Goal: Information Seeking & Learning: Learn about a topic

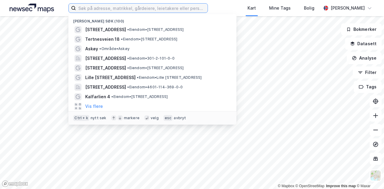
click at [126, 8] on input at bounding box center [142, 8] width 132 height 9
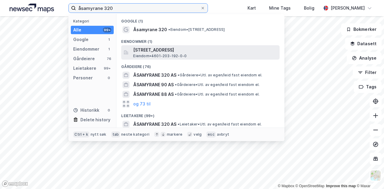
type input "åsamyrane 320"
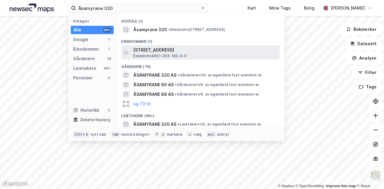
click at [170, 53] on span "[STREET_ADDRESS]" at bounding box center [205, 50] width 144 height 7
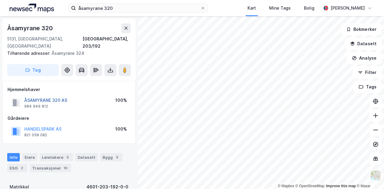
click at [0, 0] on button "ÅSAMYRANE 320 AS" at bounding box center [0, 0] width 0 height 0
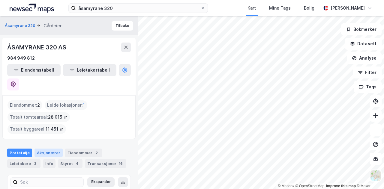
click at [49, 149] on div "Aksjonærer" at bounding box center [49, 153] width 28 height 8
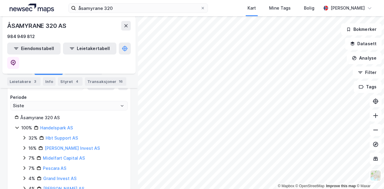
scroll to position [90, 0]
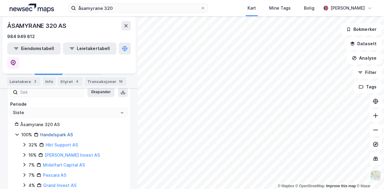
click at [57, 132] on link "Handelspark AS" at bounding box center [56, 134] width 33 height 5
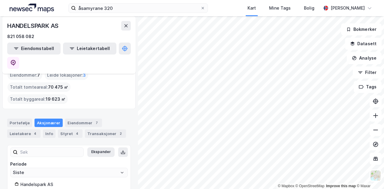
scroll to position [60, 0]
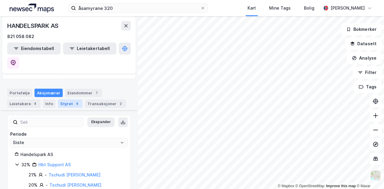
click at [58, 100] on div "Styret 4" at bounding box center [70, 104] width 25 height 8
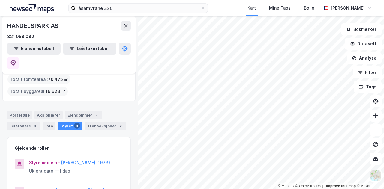
scroll to position [30, 0]
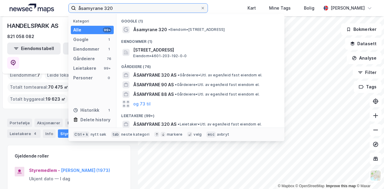
click at [123, 9] on input "åsamyrane 320" at bounding box center [138, 8] width 125 height 9
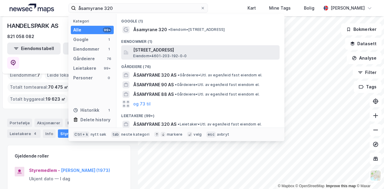
click at [164, 50] on span "[STREET_ADDRESS]" at bounding box center [205, 50] width 144 height 7
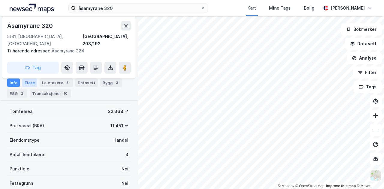
click at [32, 83] on div "Eiere" at bounding box center [29, 83] width 15 height 8
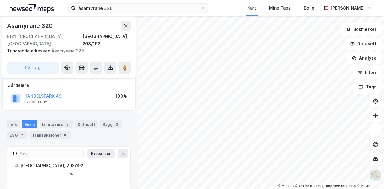
scroll to position [51, 0]
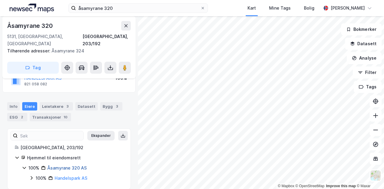
click at [55, 166] on link "Åsamyrane 320 AS" at bounding box center [66, 168] width 39 height 5
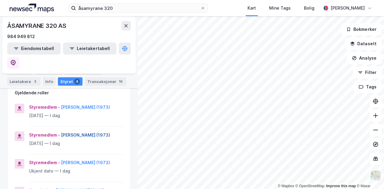
scroll to position [90, 0]
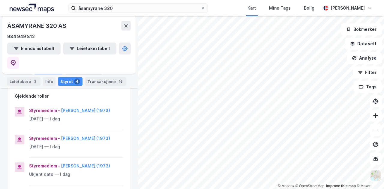
click at [45, 71] on div "Aksjonærer" at bounding box center [49, 71] width 28 height 8
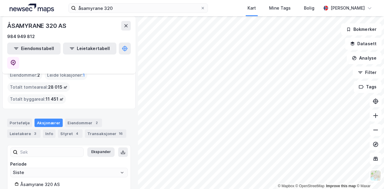
scroll to position [60, 0]
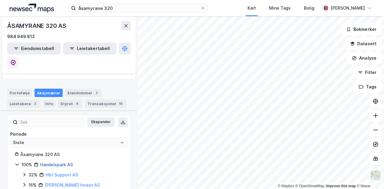
click at [52, 162] on link "Handelspark AS" at bounding box center [56, 164] width 33 height 5
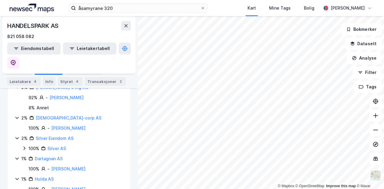
scroll to position [343, 0]
